Goal: Transaction & Acquisition: Purchase product/service

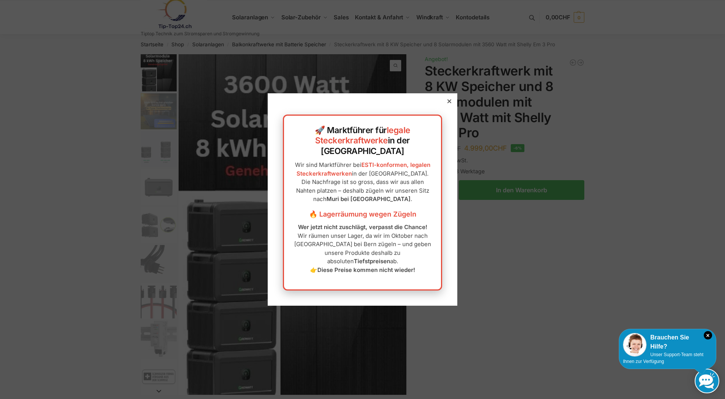
click at [446, 105] on div at bounding box center [449, 101] width 7 height 7
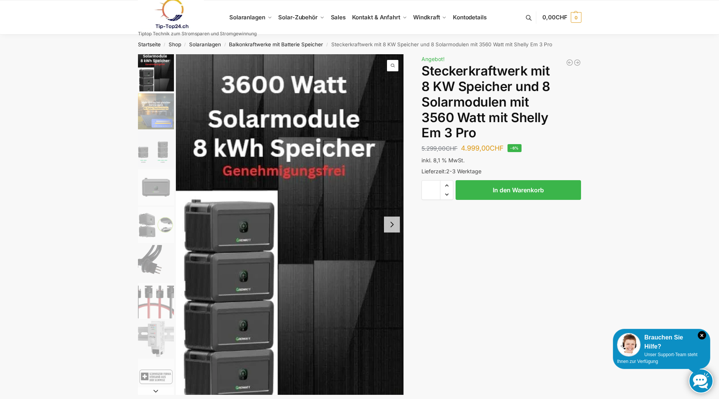
click at [155, 117] on img "2 / 9" at bounding box center [156, 111] width 36 height 36
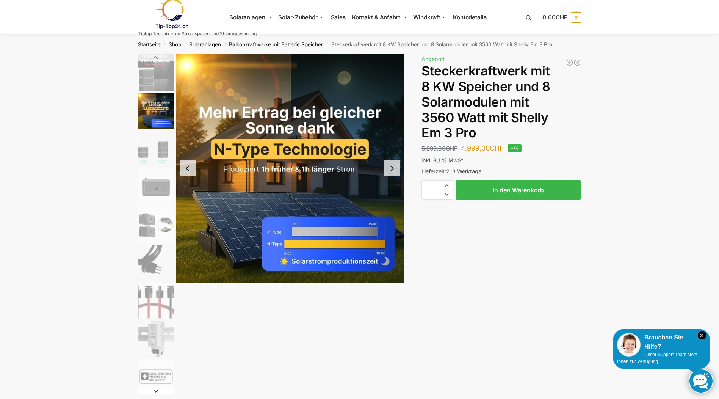
click at [155, 155] on img "3 / 9" at bounding box center [156, 149] width 36 height 36
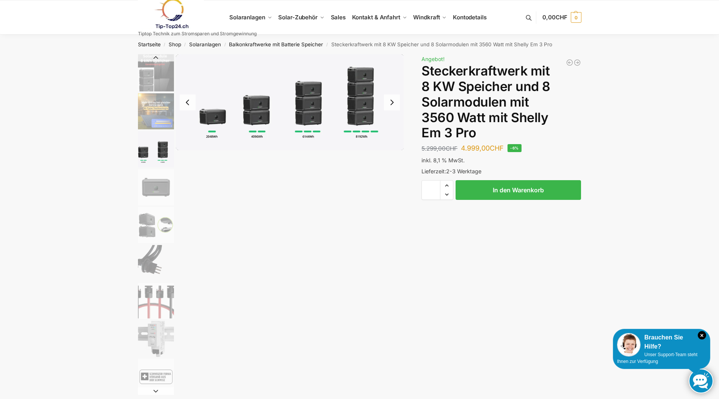
click at [159, 185] on img "4 / 9" at bounding box center [156, 187] width 36 height 36
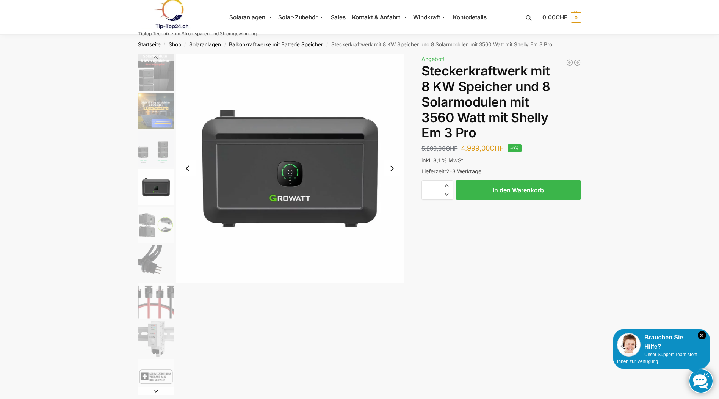
click at [153, 225] on img "5 / 9" at bounding box center [156, 225] width 36 height 36
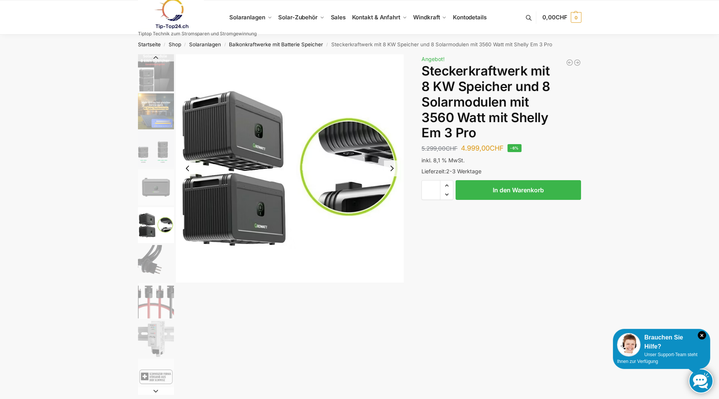
click at [148, 229] on img "5 / 9" at bounding box center [156, 225] width 36 height 36
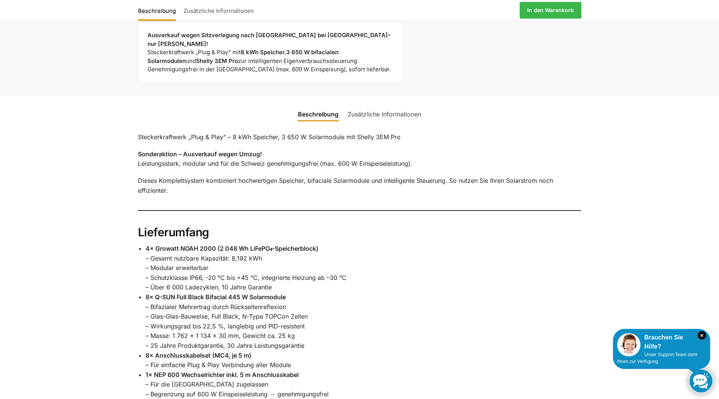
scroll to position [417, 0]
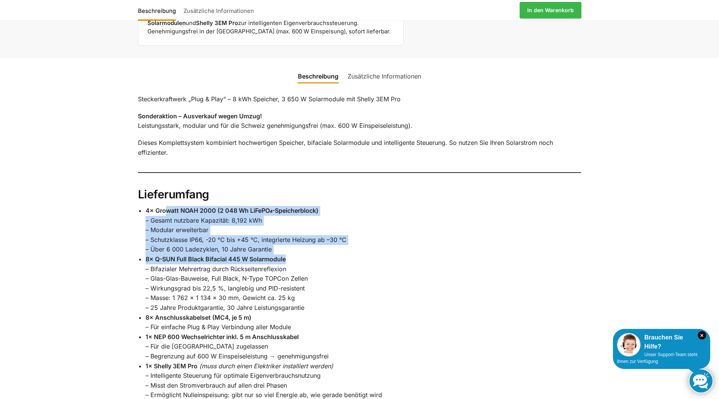
drag, startPoint x: 166, startPoint y: 203, endPoint x: 300, endPoint y: 251, distance: 142.8
click at [300, 251] on ul "4× Growatt NOAH 2000 (2 048 Wh LiFePO₄-Speicherblock) – Gesamt nutzbare Kapazit…" at bounding box center [364, 317] width 436 height 223
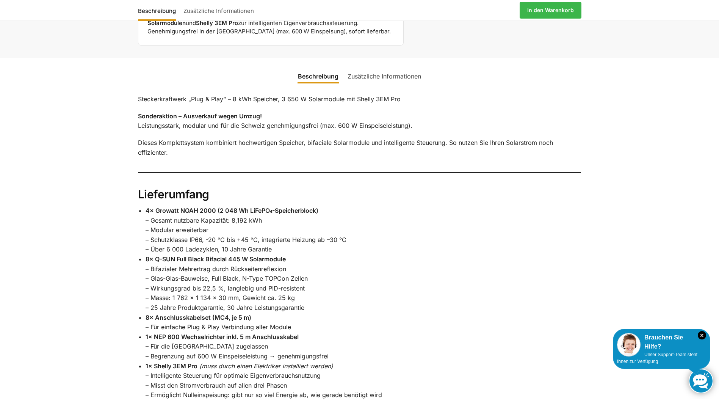
drag, startPoint x: 300, startPoint y: 251, endPoint x: 254, endPoint y: 276, distance: 52.2
click at [254, 276] on li "8× Q-SUN Full Black Bifacial 445 W Solarmodule – Bifazialer Mehrertrag durch Rü…" at bounding box center [364, 283] width 436 height 58
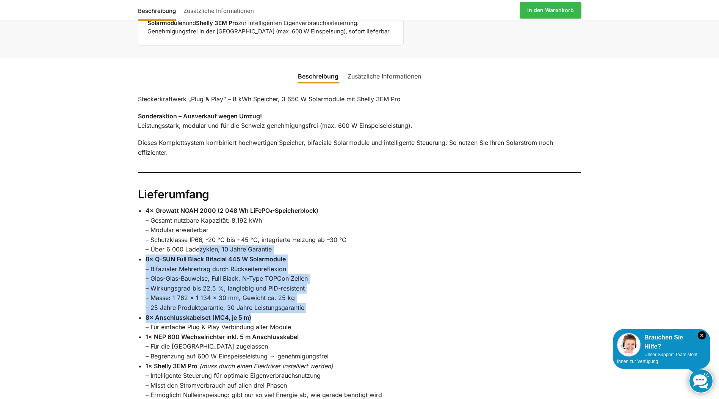
drag, startPoint x: 200, startPoint y: 243, endPoint x: 318, endPoint y: 305, distance: 132.6
click at [318, 305] on ul "4× Growatt NOAH 2000 (2 048 Wh LiFePO₄-Speicherblock) – Gesamt nutzbare Kapazit…" at bounding box center [364, 317] width 436 height 223
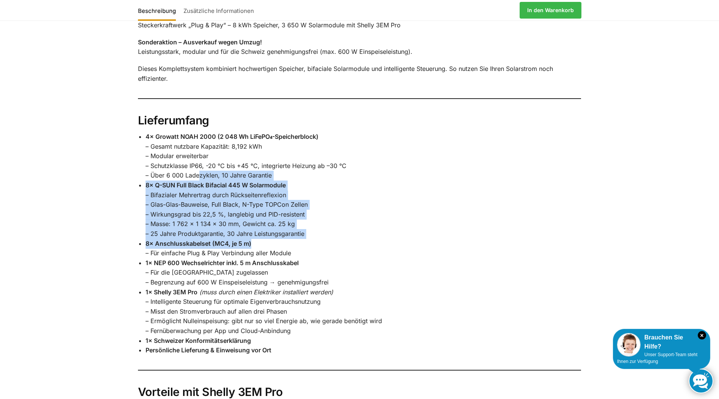
scroll to position [493, 0]
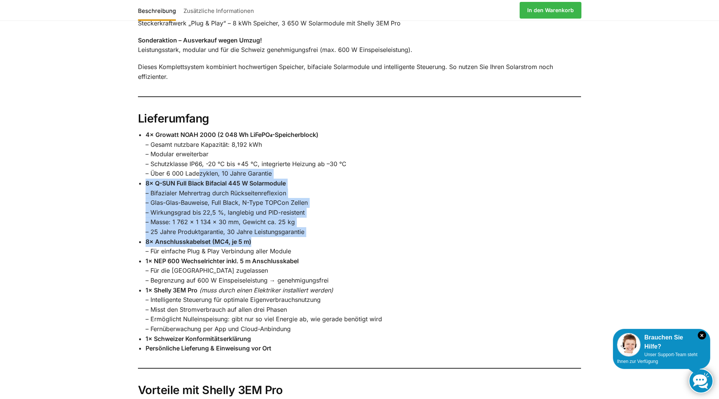
click at [204, 238] on strong "8× Anschlusskabelset (MC4, je 5 m)" at bounding box center [199, 242] width 106 height 8
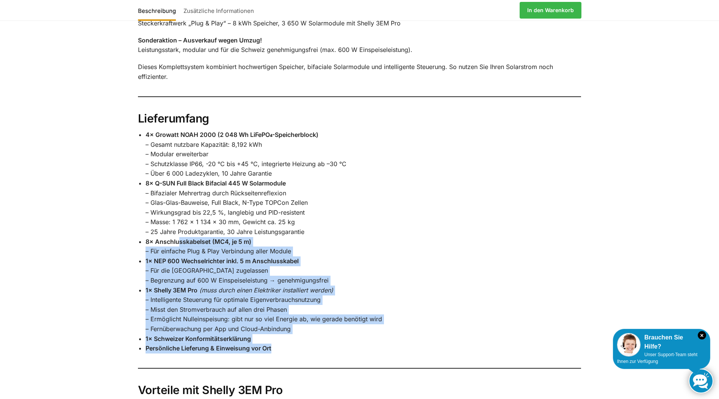
drag, startPoint x: 180, startPoint y: 233, endPoint x: 323, endPoint y: 335, distance: 176.6
click at [323, 335] on ul "4× Growatt NOAH 2000 (2 048 Wh LiFePO₄-Speicherblock) – Gesamt nutzbare Kapazit…" at bounding box center [364, 241] width 436 height 223
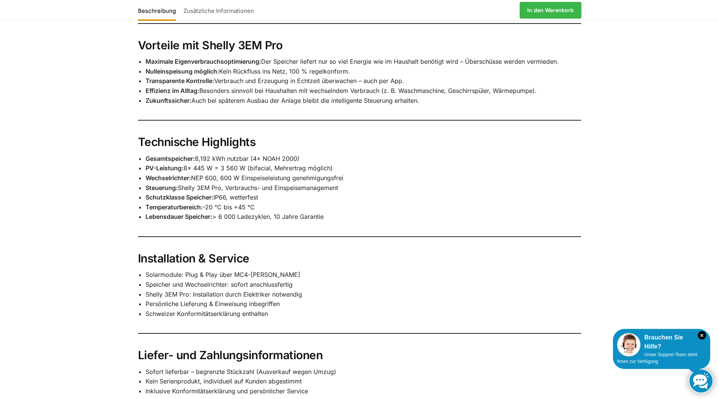
scroll to position [834, 0]
